Goal: Transaction & Acquisition: Obtain resource

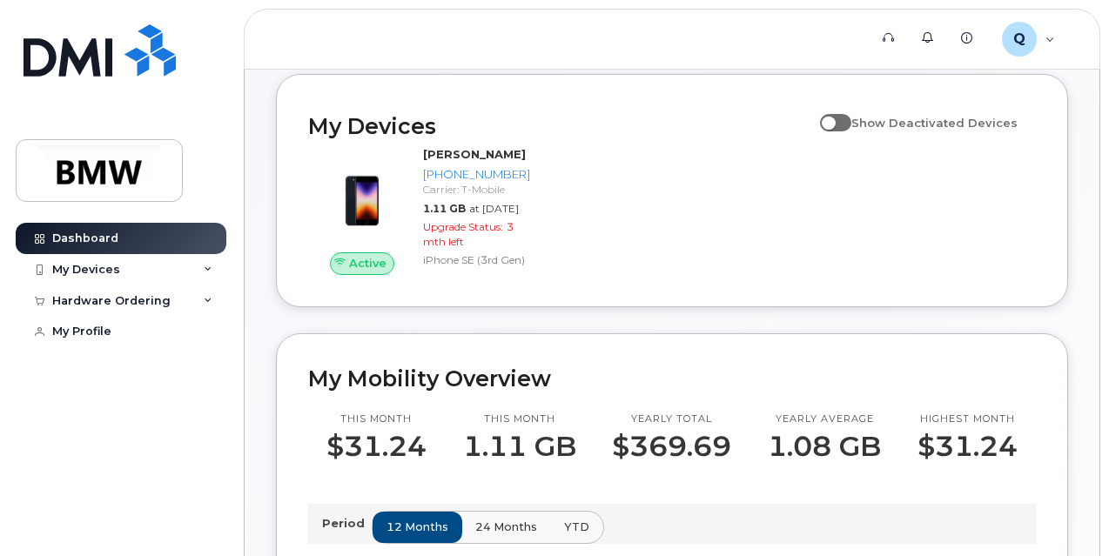
scroll to position [174, 0]
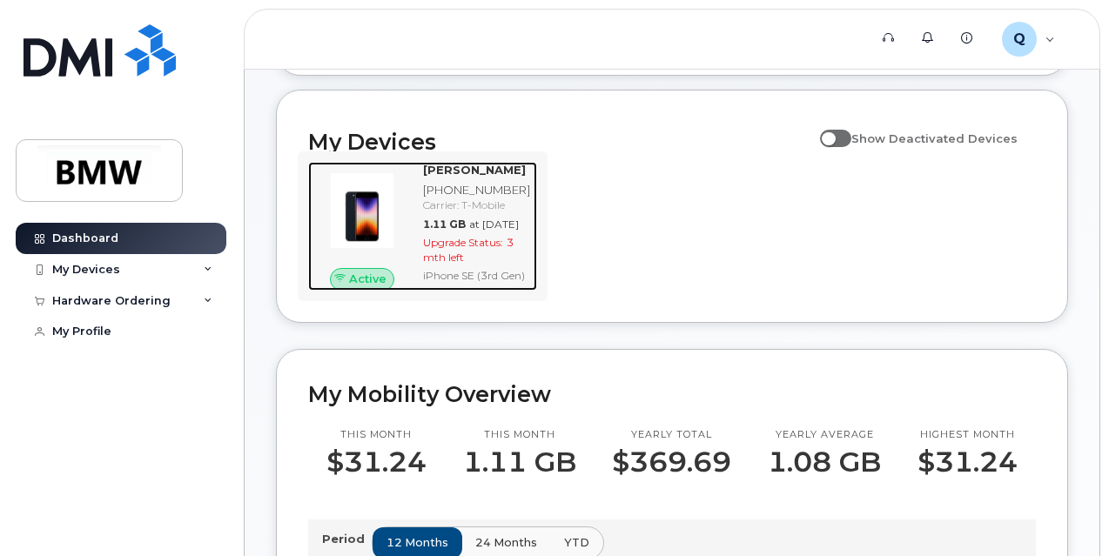
click at [469, 231] on span "at Sep 01, 2025" at bounding box center [494, 224] width 50 height 13
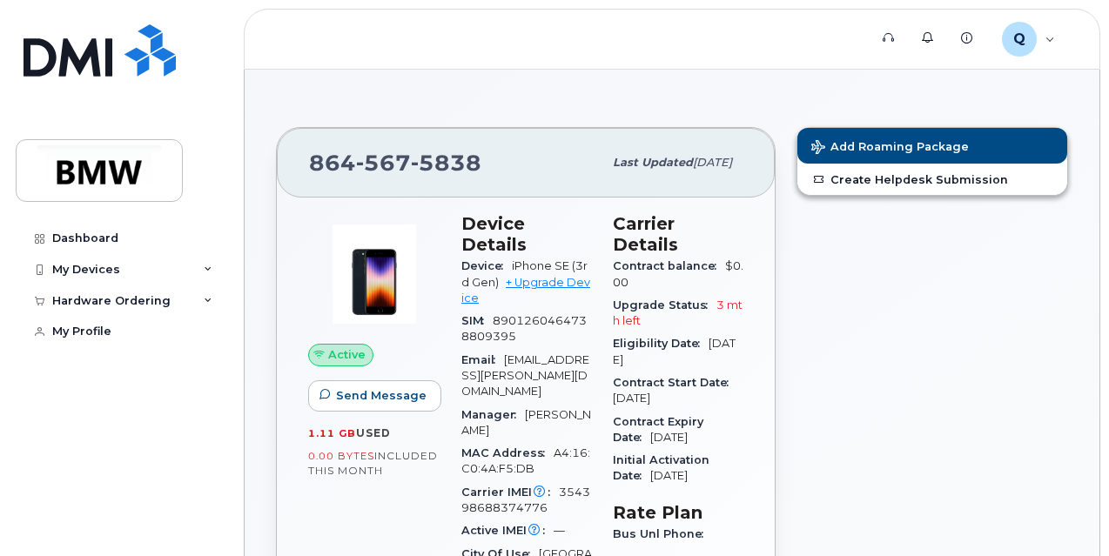
click at [556, 271] on div "Device iPhone SE (3rd Gen) + Upgrade Device" at bounding box center [527, 282] width 131 height 55
click at [556, 276] on link "+ Upgrade Device" at bounding box center [526, 290] width 129 height 29
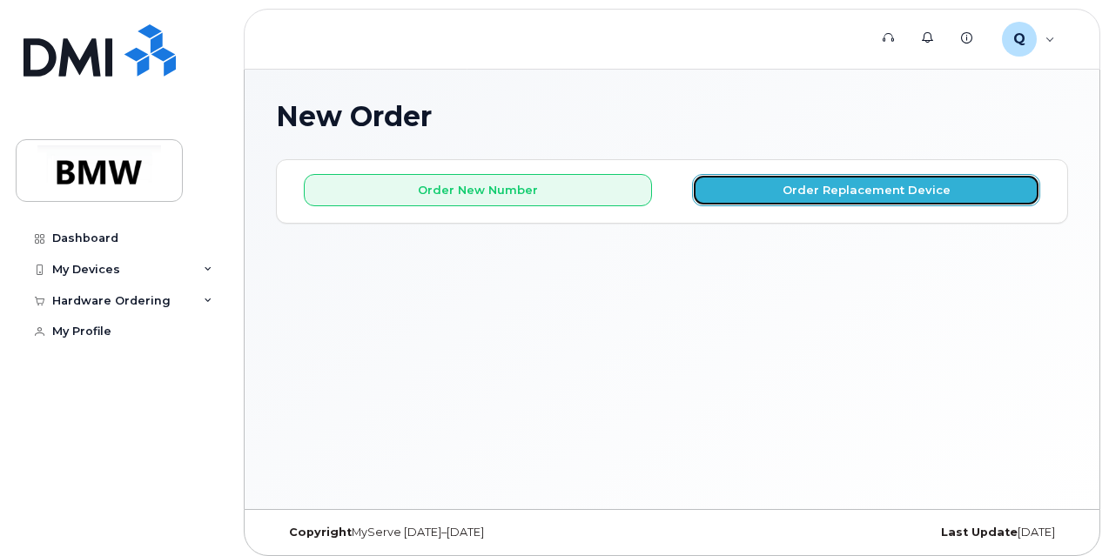
click at [843, 194] on button "Order Replacement Device" at bounding box center [866, 190] width 348 height 32
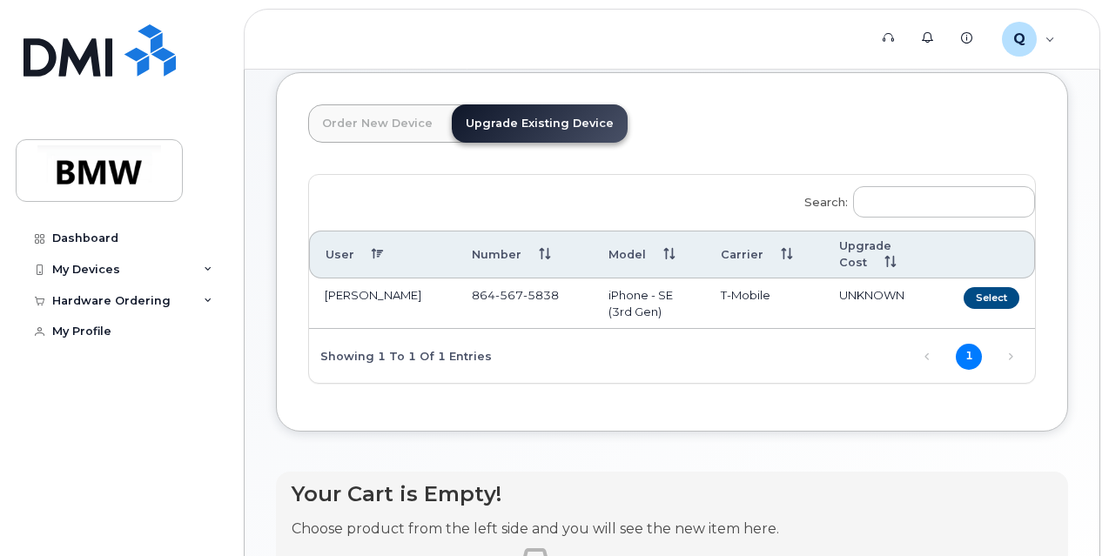
scroll to position [89, 0]
click at [964, 293] on button "Select" at bounding box center [992, 297] width 56 height 22
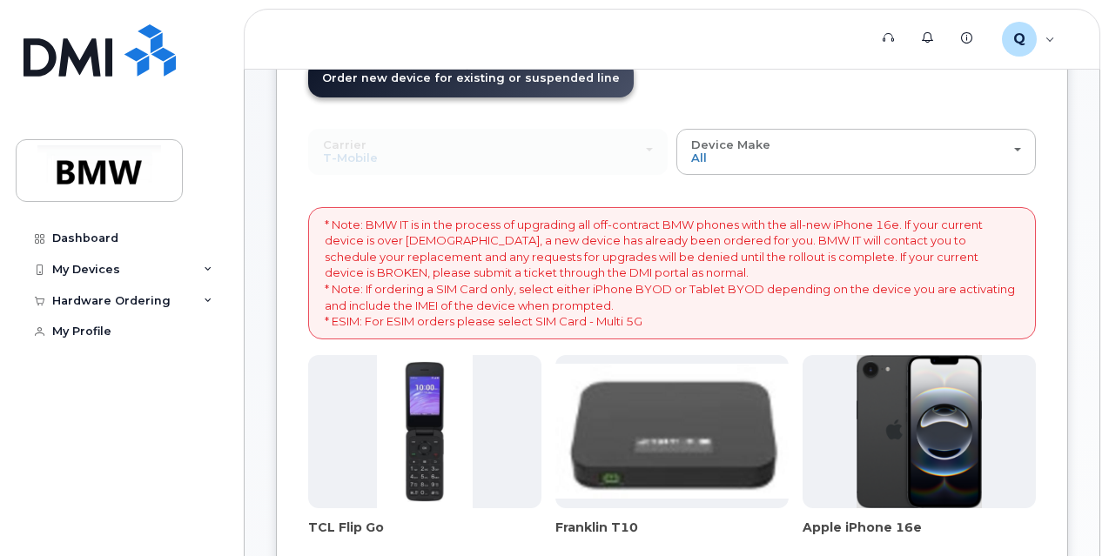
scroll to position [0, 0]
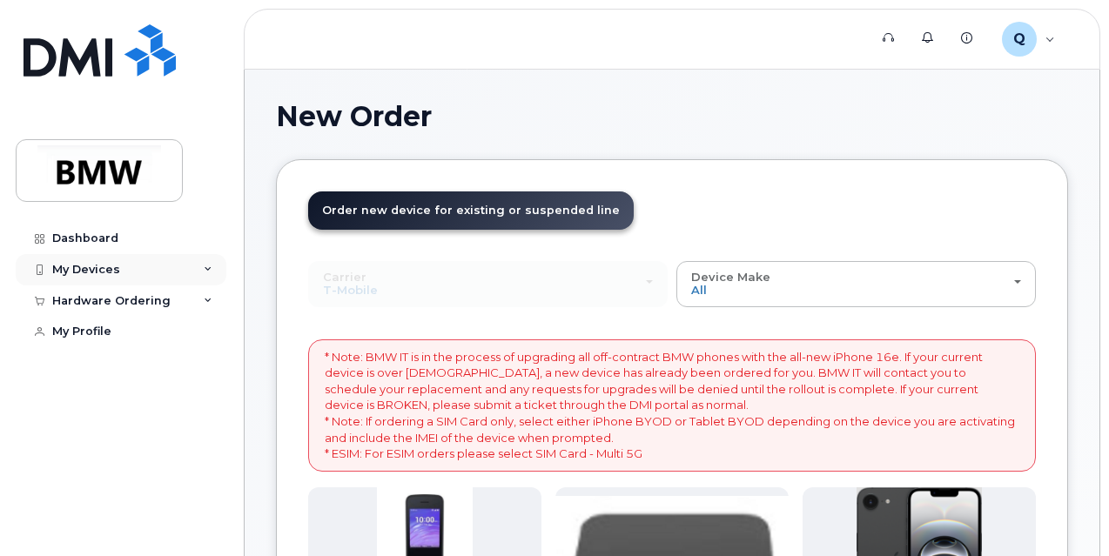
click at [80, 270] on div "My Devices" at bounding box center [86, 270] width 68 height 14
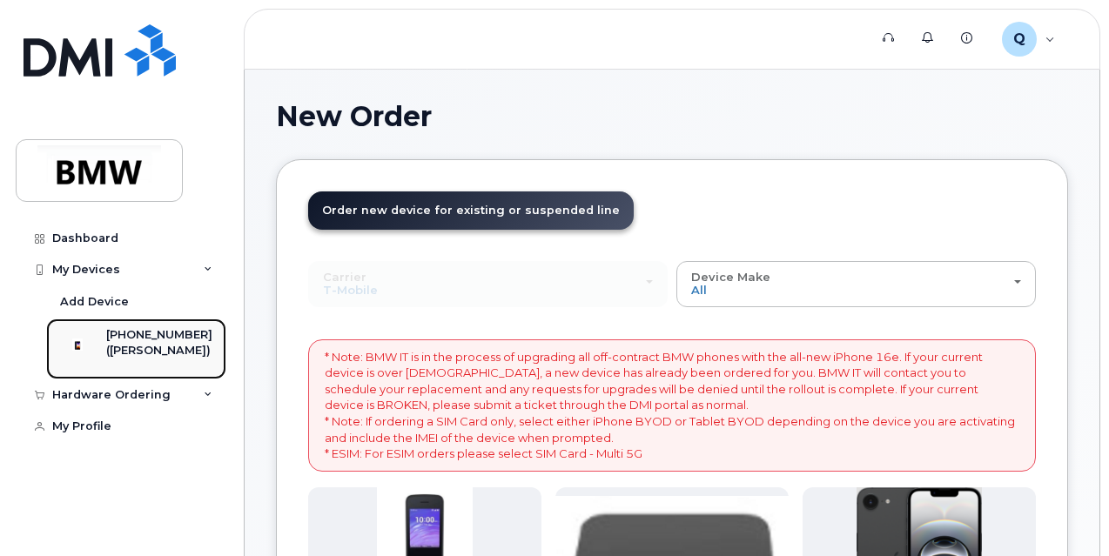
click at [160, 339] on div "[PHONE_NUMBER]" at bounding box center [159, 335] width 106 height 16
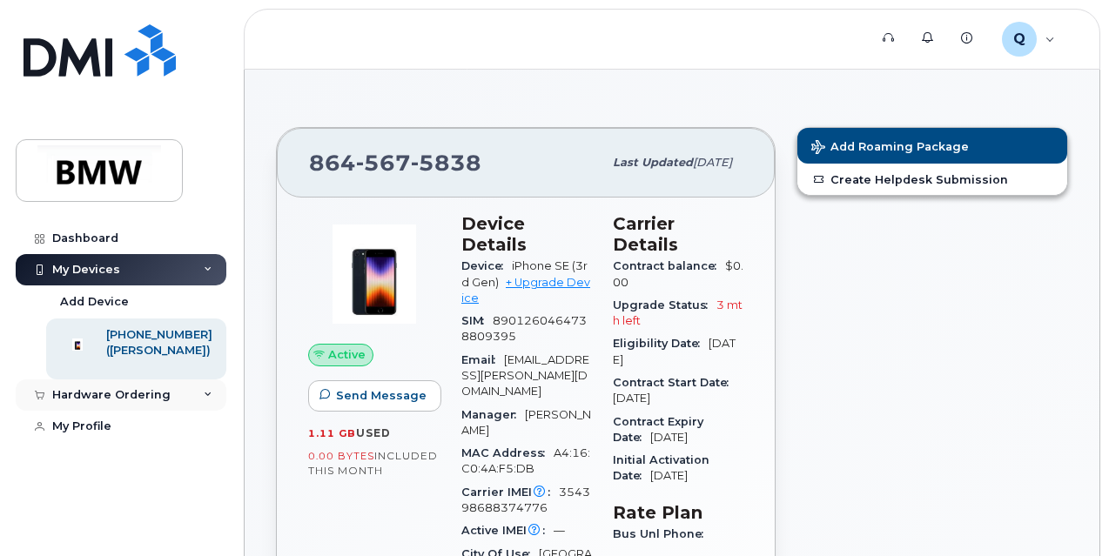
click at [72, 402] on div "Hardware Ordering" at bounding box center [111, 395] width 118 height 14
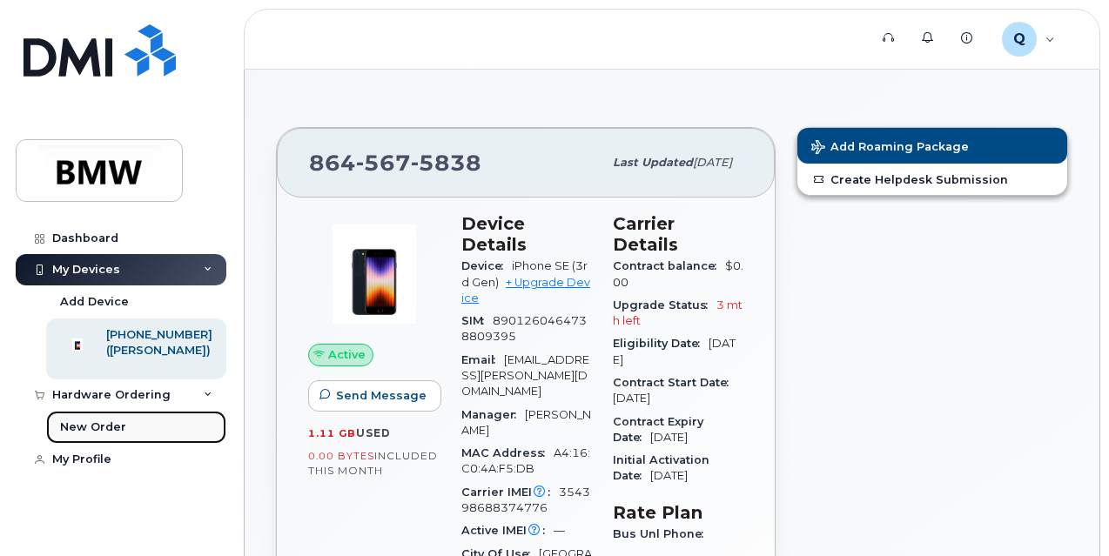
click at [103, 435] on div "New Order" at bounding box center [93, 428] width 66 height 16
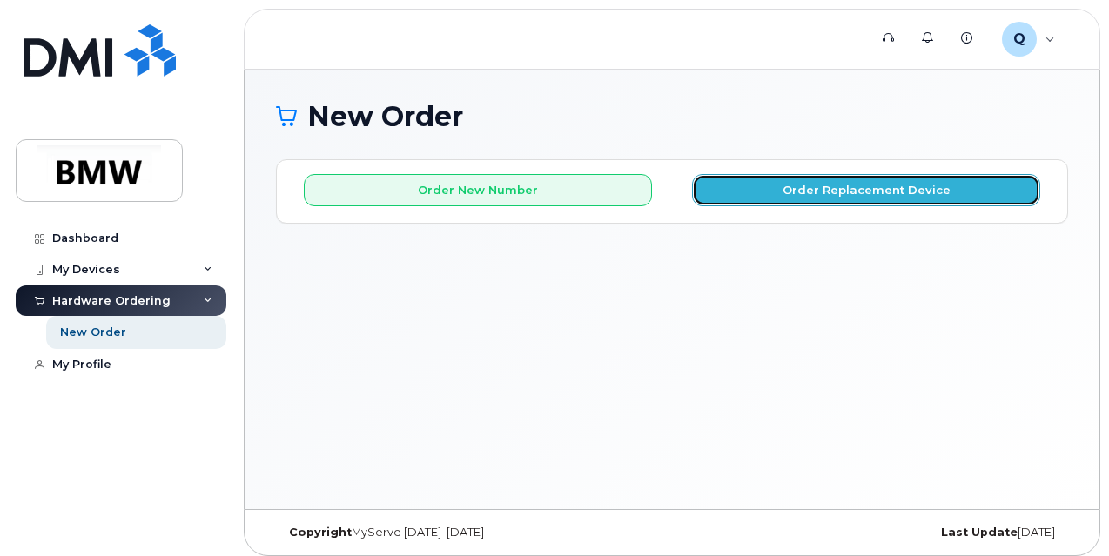
click at [820, 188] on button "Order Replacement Device" at bounding box center [866, 190] width 348 height 32
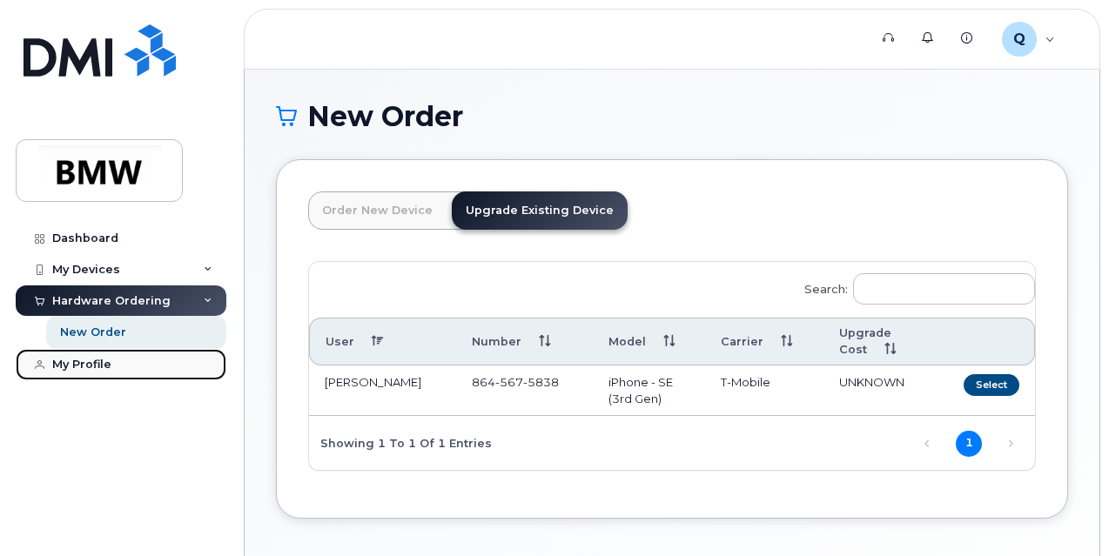
click at [90, 365] on div "My Profile" at bounding box center [81, 365] width 59 height 14
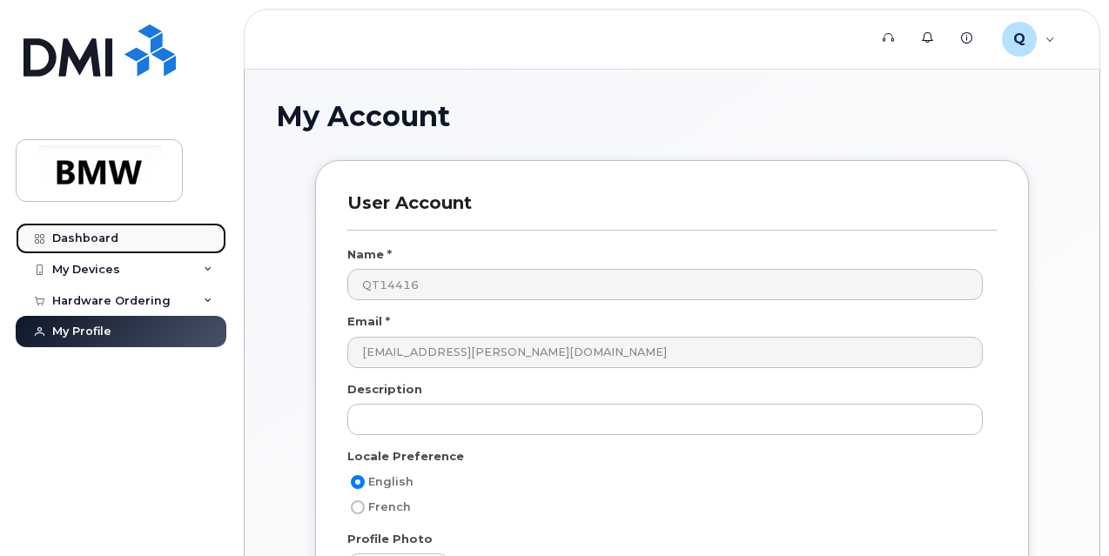
click at [91, 236] on div "Dashboard" at bounding box center [85, 239] width 66 height 14
